Goal: Transaction & Acquisition: Download file/media

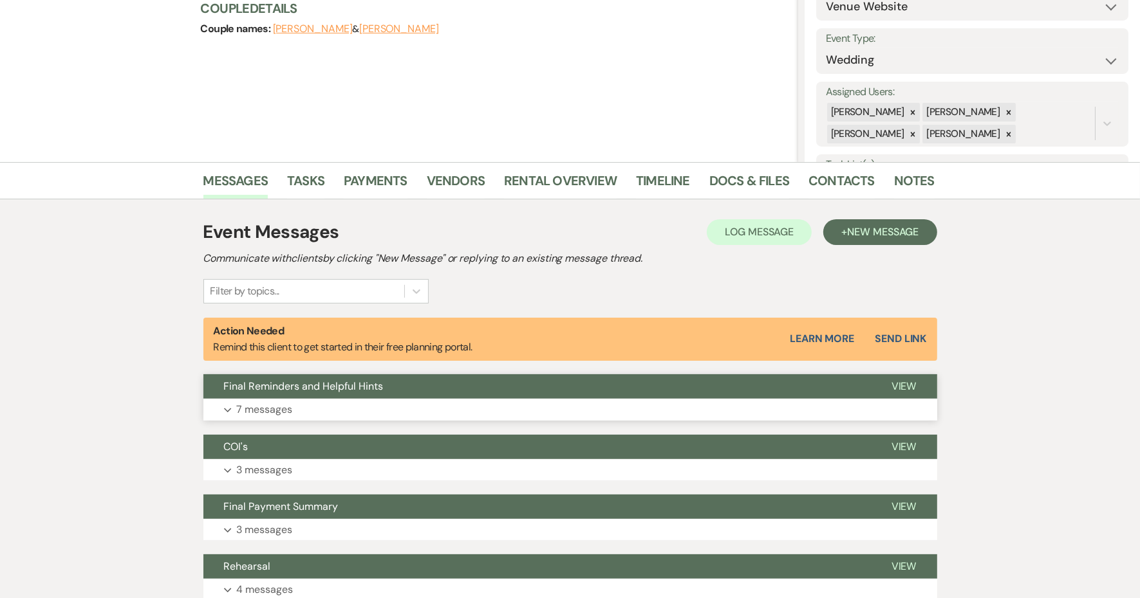
click at [293, 418] on p "7 messages" at bounding box center [265, 410] width 56 height 17
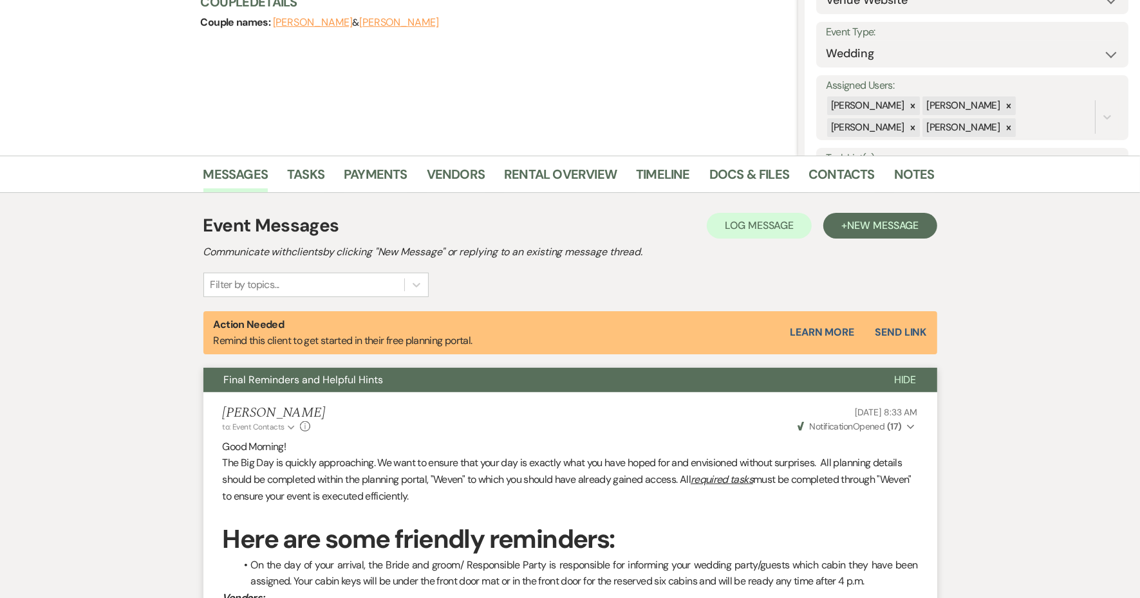
scroll to position [162, 0]
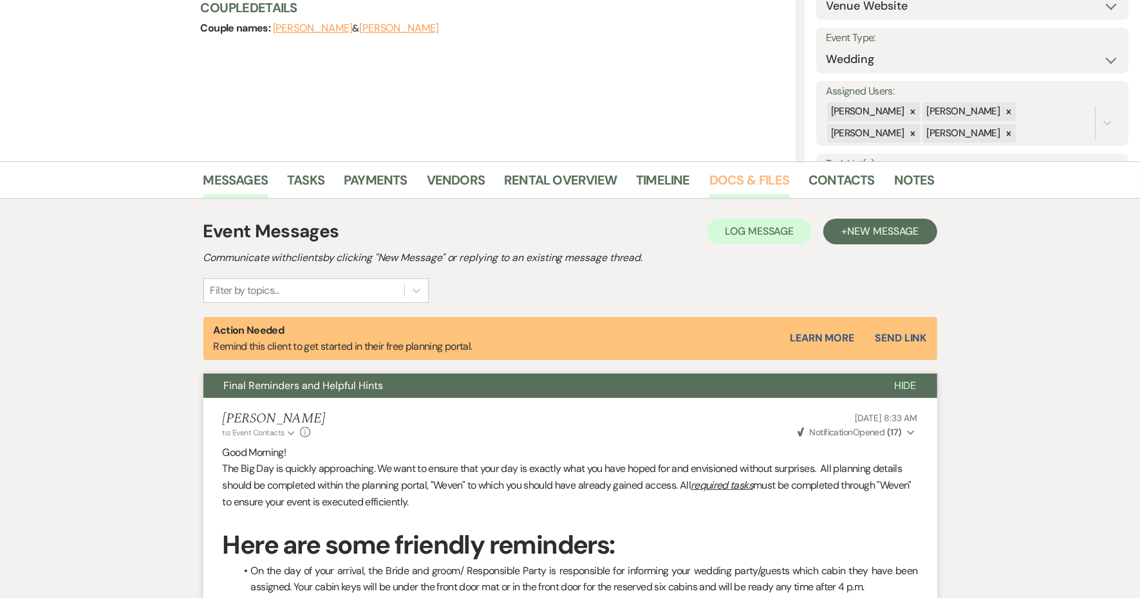
click at [761, 174] on link "Docs & Files" at bounding box center [749, 184] width 80 height 28
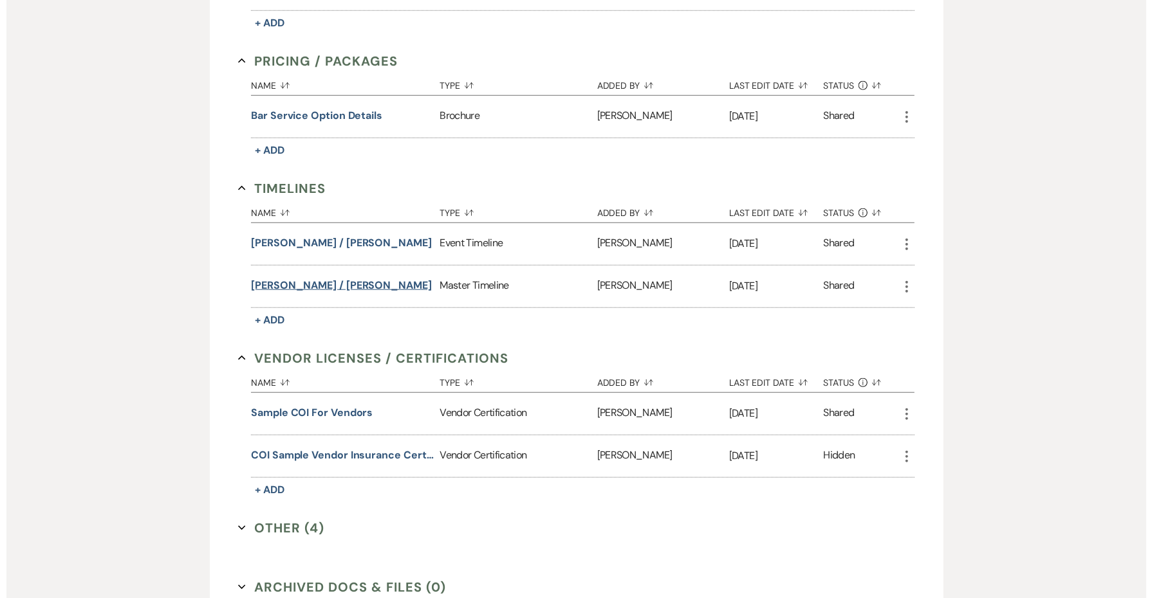
scroll to position [966, 0]
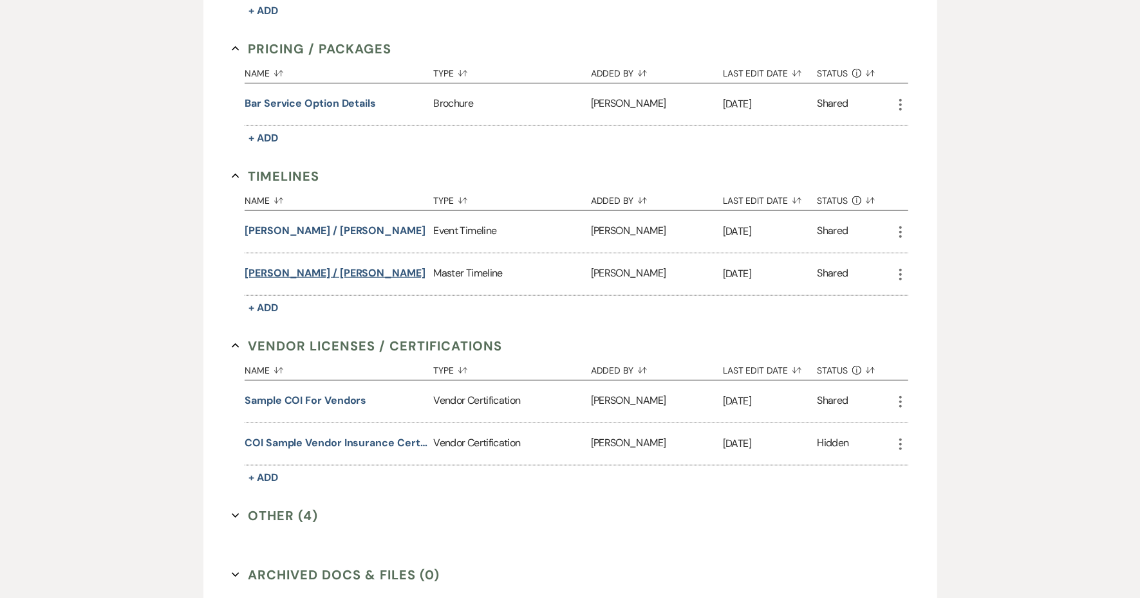
click at [377, 281] on button "[PERSON_NAME] / [PERSON_NAME]" at bounding box center [335, 273] width 181 height 15
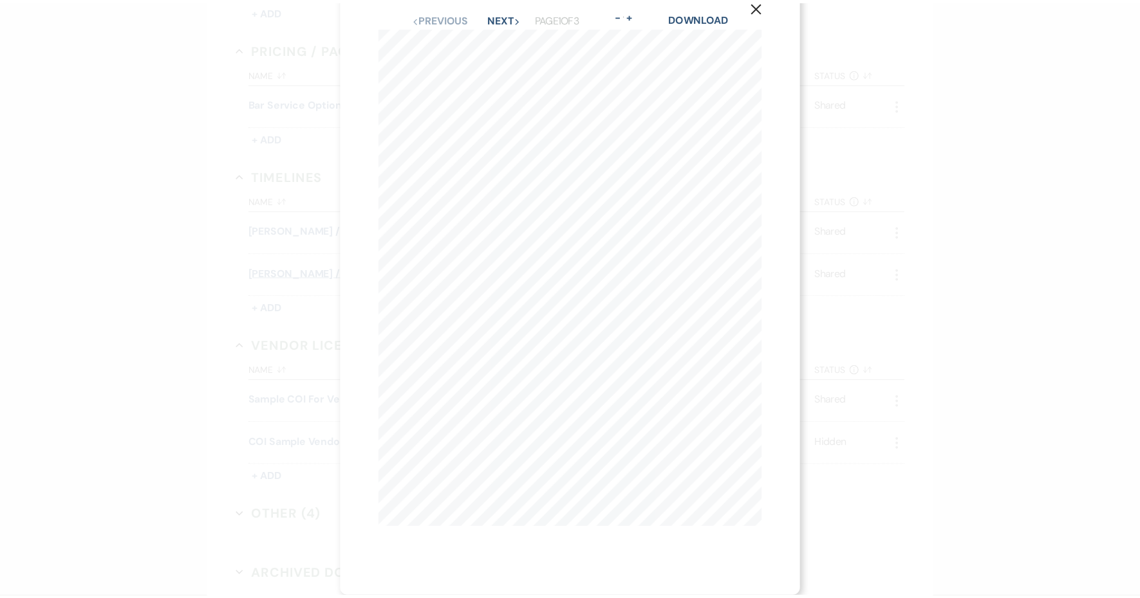
scroll to position [0, 0]
click at [707, 46] on link "Download" at bounding box center [705, 46] width 60 height 14
click at [760, 36] on use "button" at bounding box center [764, 35] width 10 height 10
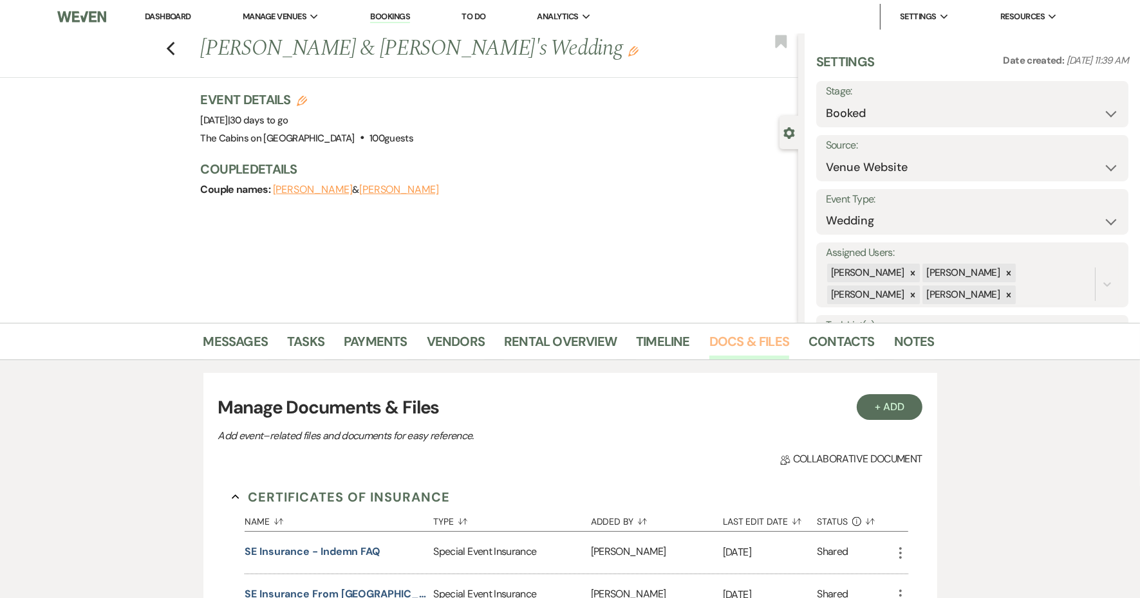
click at [789, 347] on link "Docs & Files" at bounding box center [749, 345] width 80 height 28
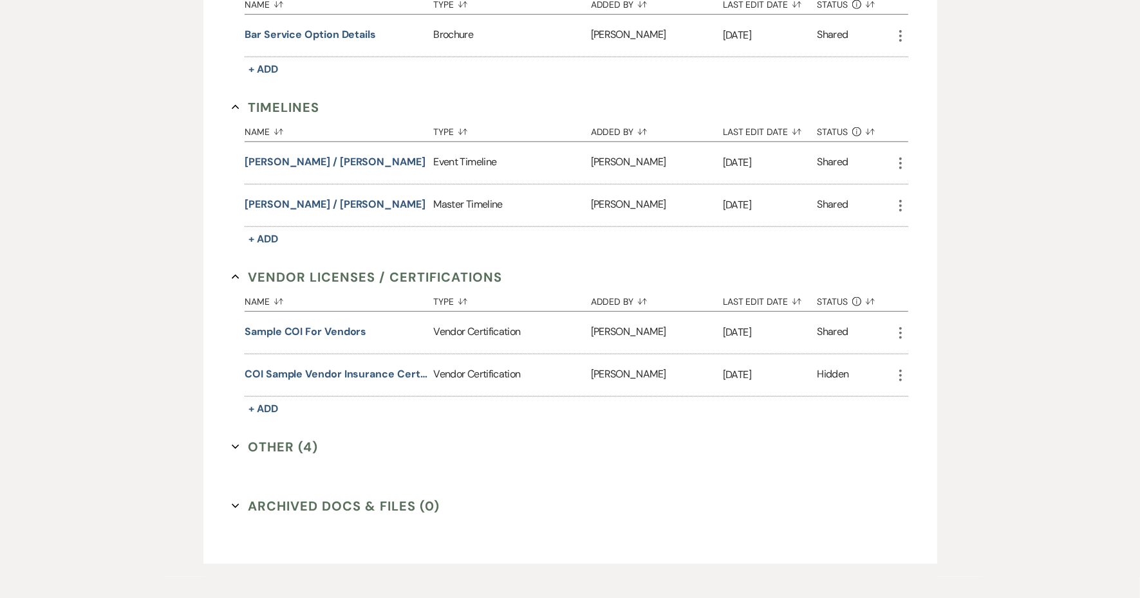
scroll to position [1126, 0]
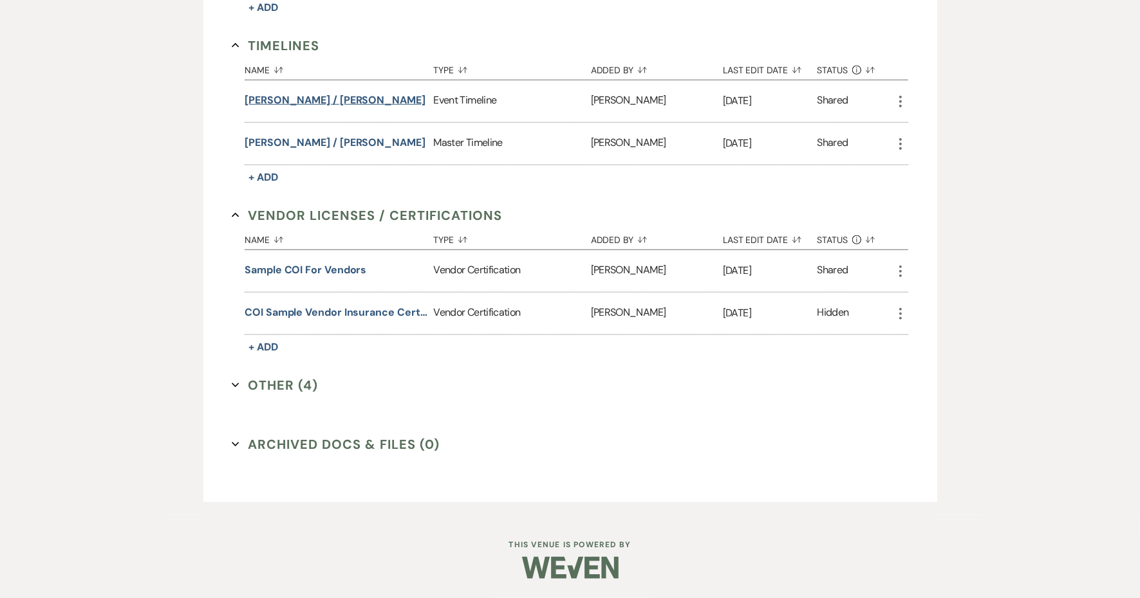
click at [362, 108] on button "[PERSON_NAME] / [PERSON_NAME]" at bounding box center [335, 100] width 181 height 15
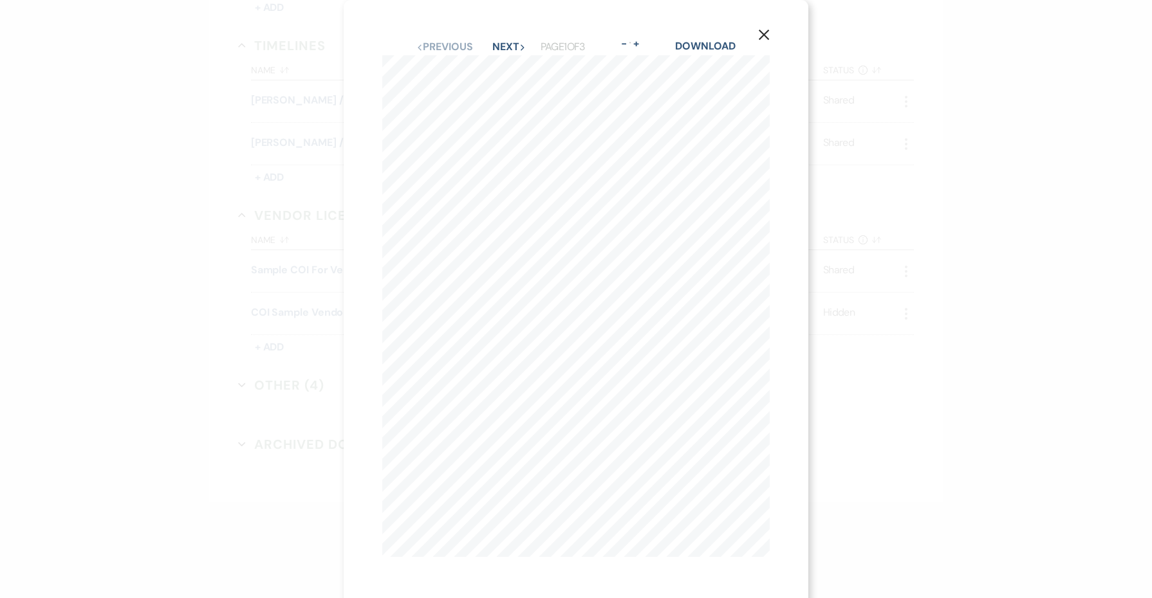
click at [764, 40] on use "button" at bounding box center [764, 35] width 10 height 10
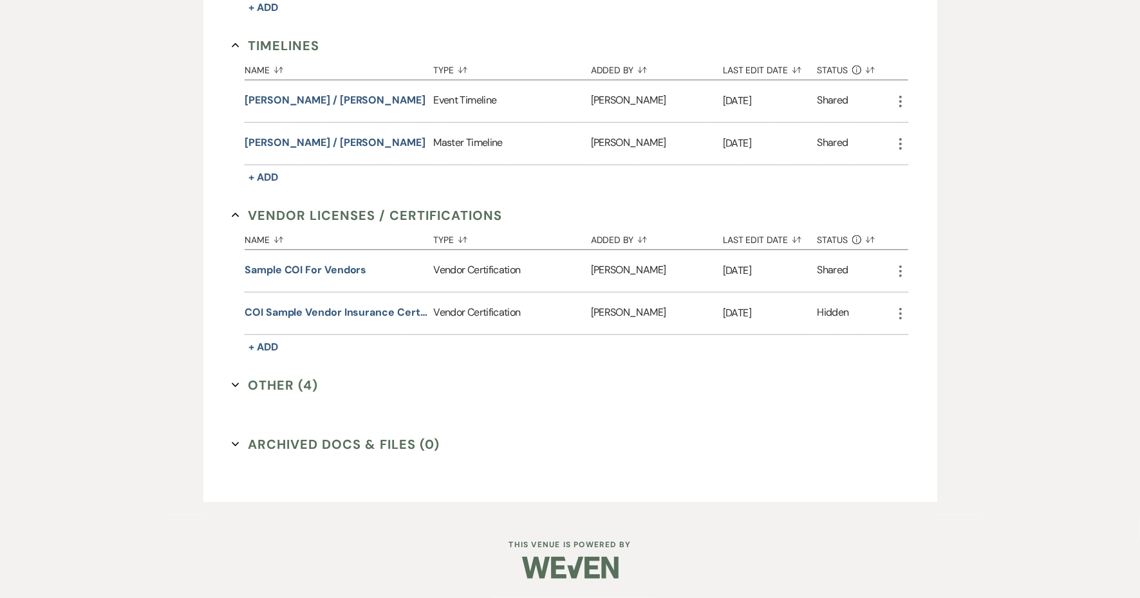
scroll to position [1292, 0]
click at [318, 376] on button "Other (4) Expand" at bounding box center [275, 385] width 86 height 19
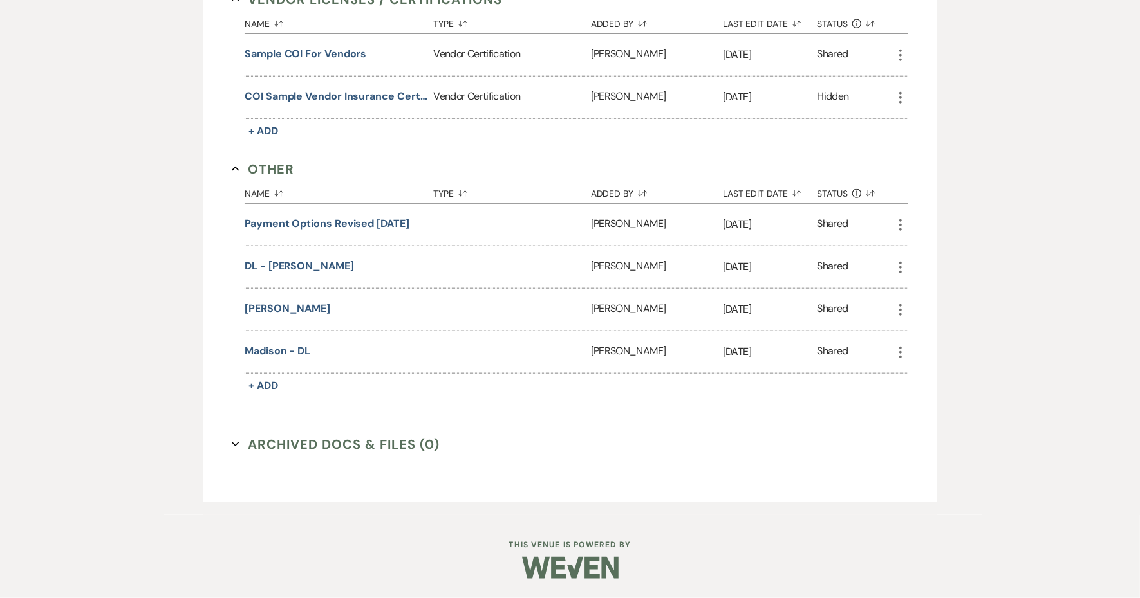
scroll to position [1453, 0]
click at [310, 359] on button "Madison - DL" at bounding box center [278, 351] width 66 height 15
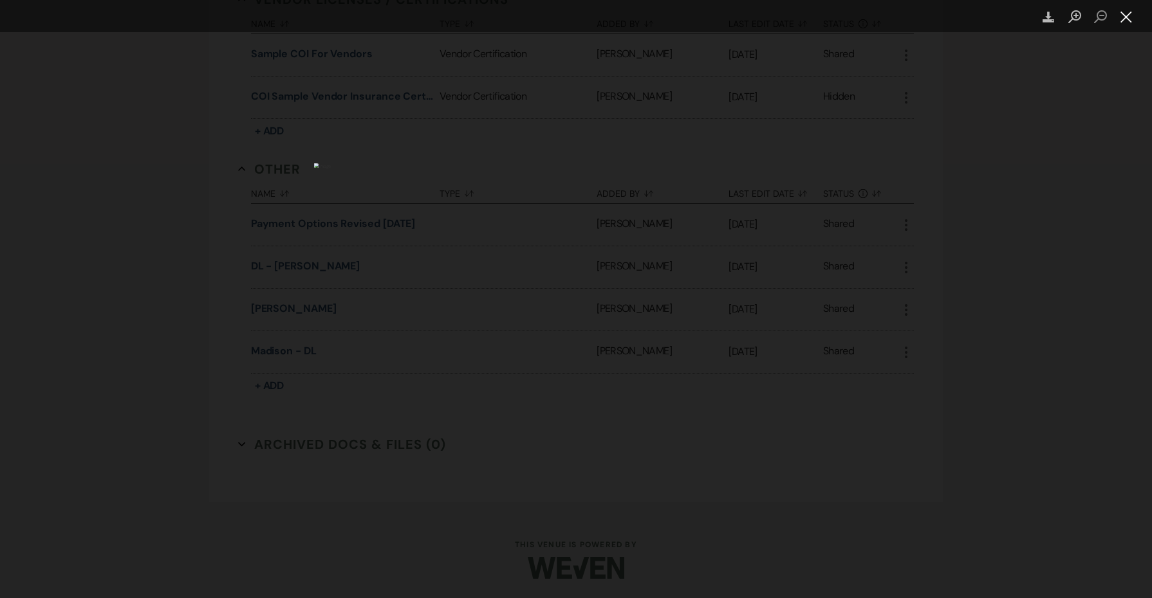
click at [1129, 17] on button "Close lightbox" at bounding box center [1126, 17] width 26 height 23
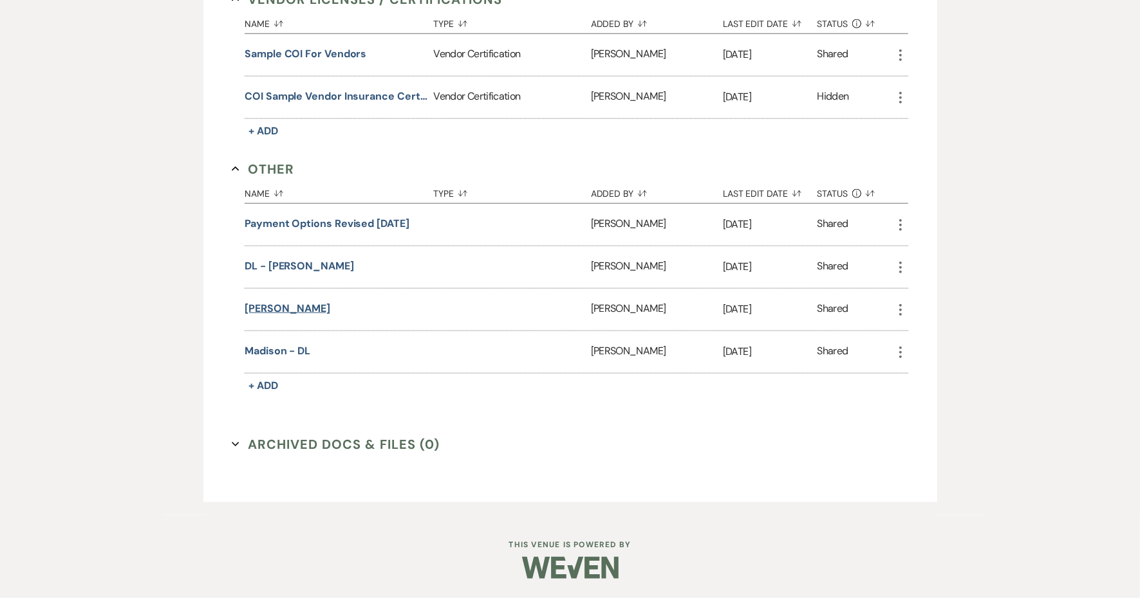
click at [317, 317] on button "[PERSON_NAME]" at bounding box center [288, 308] width 86 height 15
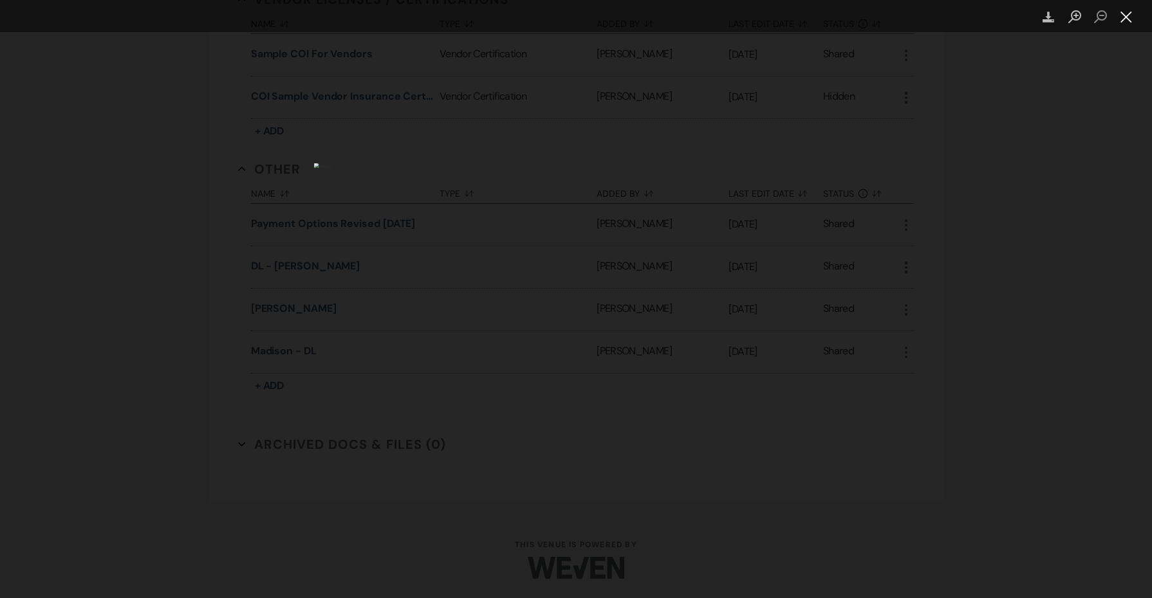
click at [1123, 8] on button "Close lightbox" at bounding box center [1126, 17] width 26 height 23
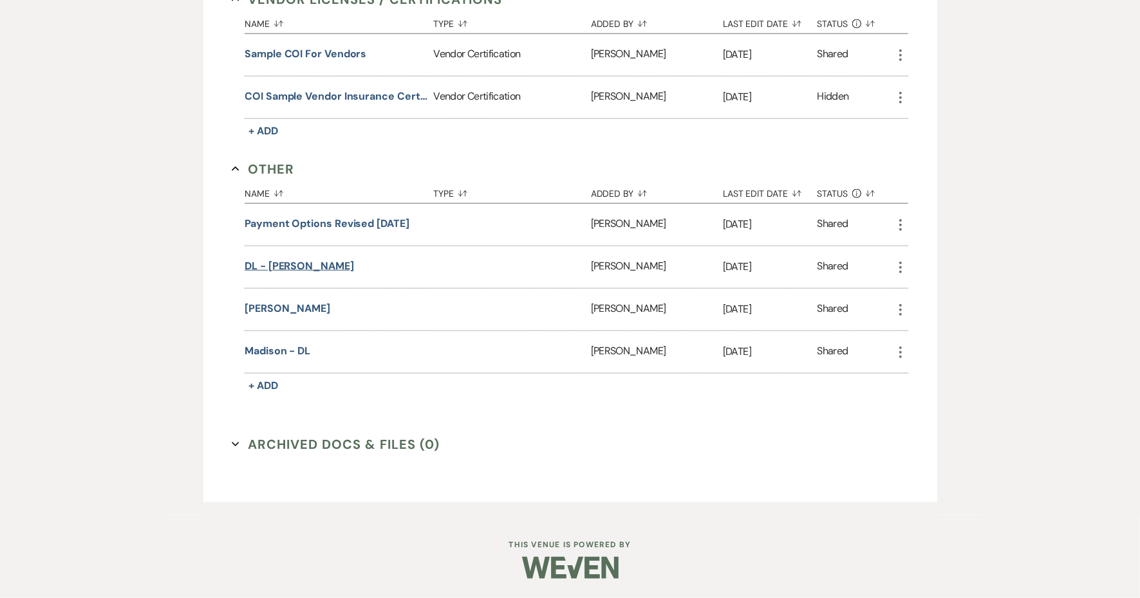
click at [335, 274] on button "DL - [PERSON_NAME]" at bounding box center [299, 266] width 109 height 15
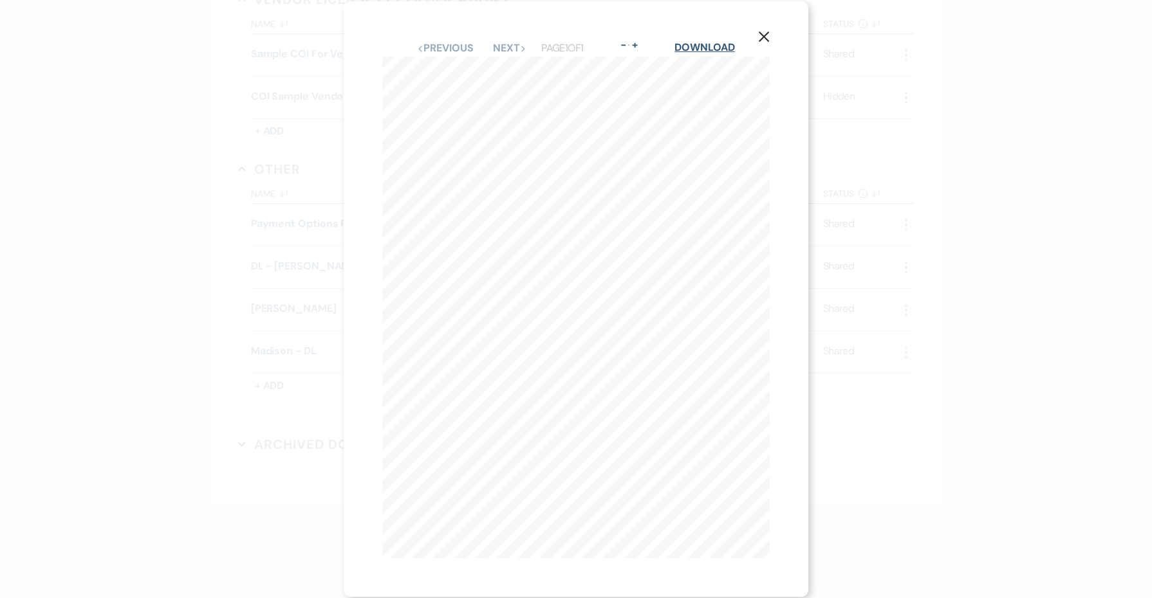
click at [716, 46] on link "Download" at bounding box center [704, 48] width 60 height 14
click at [761, 39] on icon "X" at bounding box center [764, 37] width 12 height 12
